Goal: Task Accomplishment & Management: Manage account settings

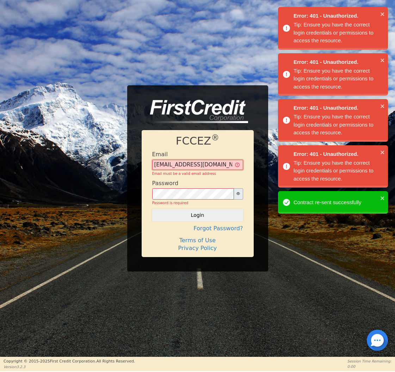
type input "[EMAIL_ADDRESS][DOMAIN_NAME]"
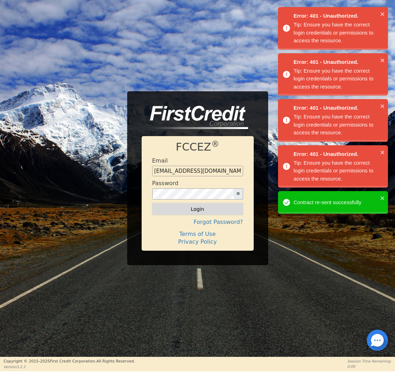
click at [199, 211] on button "Login" at bounding box center [197, 209] width 91 height 12
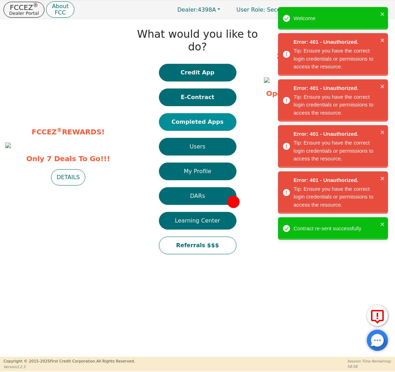
click at [200, 113] on button "Completed Apps" at bounding box center [198, 122] width 78 height 18
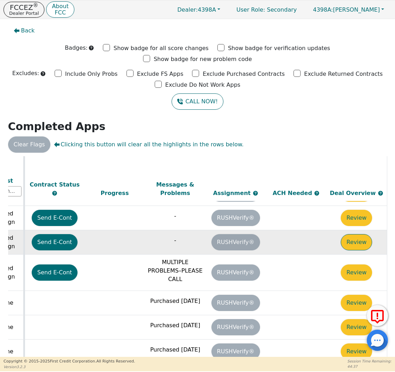
scroll to position [246, 394]
click at [351, 234] on button "Review" at bounding box center [356, 242] width 31 height 16
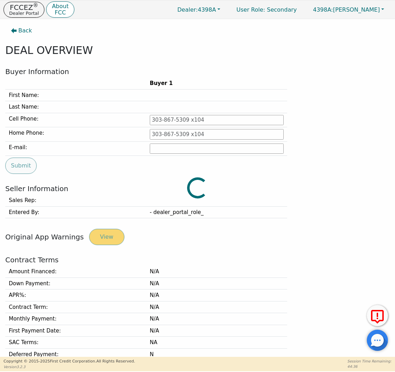
type input "[PHONE_NUMBER]"
type input "[PERSON_NAME][EMAIL_ADDRESS][PERSON_NAME][DOMAIN_NAME]"
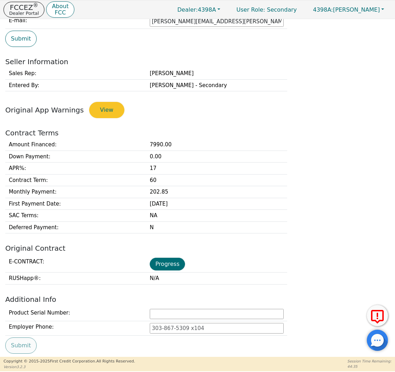
scroll to position [198, 0]
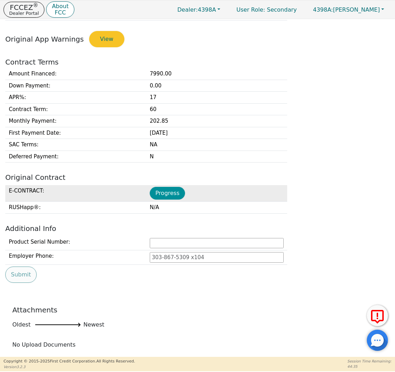
click at [166, 189] on button "Progress" at bounding box center [167, 193] width 35 height 13
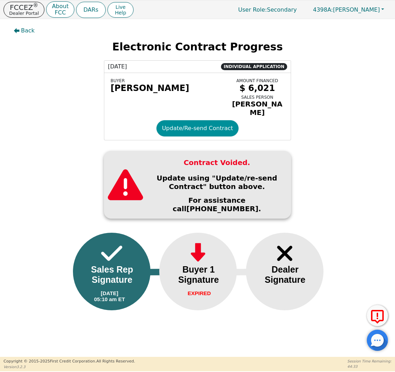
click at [175, 133] on button "Update/Re-send Contract" at bounding box center [198, 128] width 83 height 16
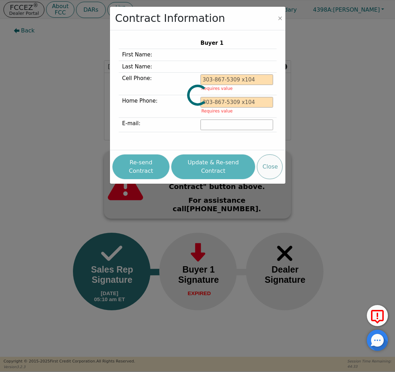
type input "[PHONE_NUMBER]"
type input "[PERSON_NAME][EMAIL_ADDRESS][PERSON_NAME][DOMAIN_NAME]"
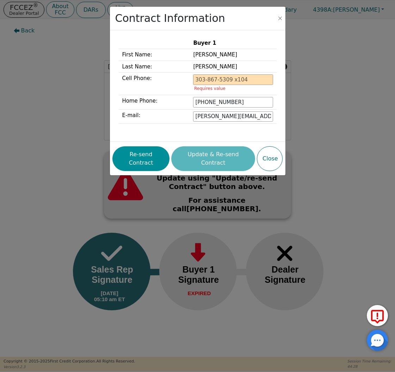
click at [146, 146] on div "Re-send Contract Update & Re-send Contract Close" at bounding box center [198, 159] width 170 height 28
click at [144, 155] on button "Re-send Contract" at bounding box center [141, 158] width 57 height 25
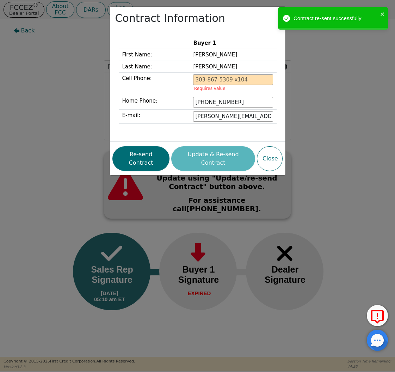
click at [57, 57] on div "Contract Information Buyer 1 First Name: [PERSON_NAME] Last Name: [PERSON_NAME]…" at bounding box center [197, 186] width 395 height 372
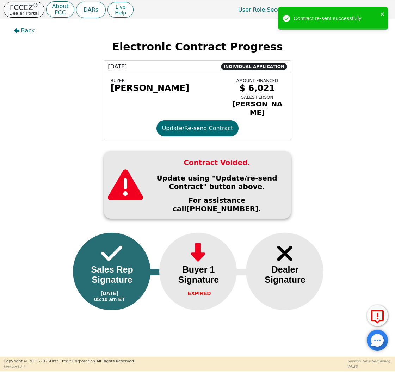
click at [32, 12] on p "Dealer Portal" at bounding box center [24, 13] width 30 height 5
